Goal: Use online tool/utility: Utilize a website feature to perform a specific function

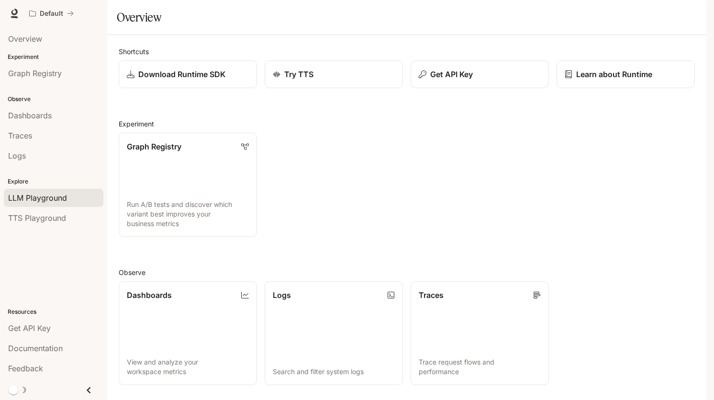
click at [45, 192] on span "LLM Playground" at bounding box center [37, 197] width 59 height 11
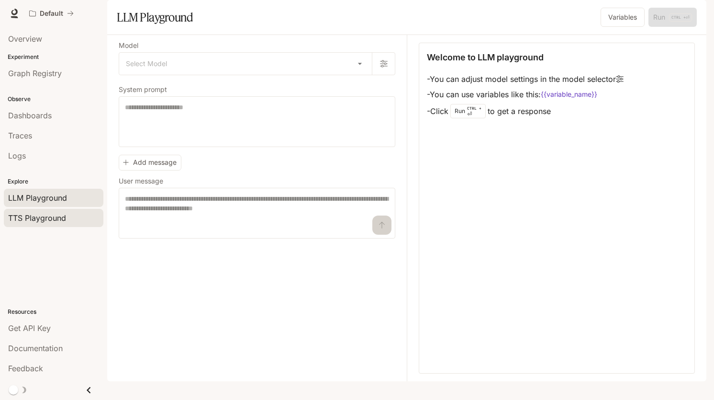
click at [71, 214] on div "TTS Playground" at bounding box center [53, 217] width 91 height 11
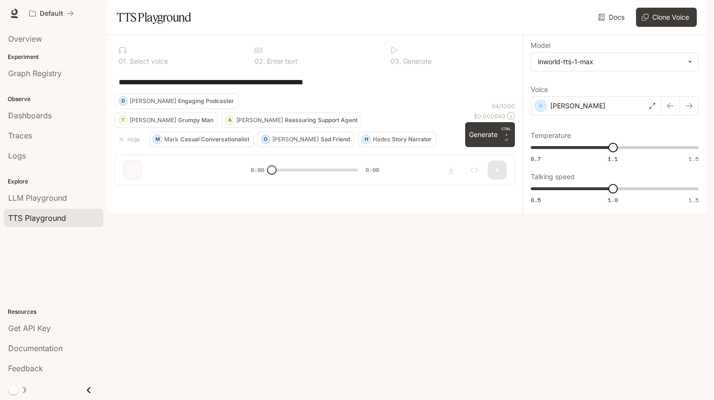
click at [156, 27] on h1 "TTS Playground" at bounding box center [154, 17] width 74 height 19
